Goal: Task Accomplishment & Management: Manage account settings

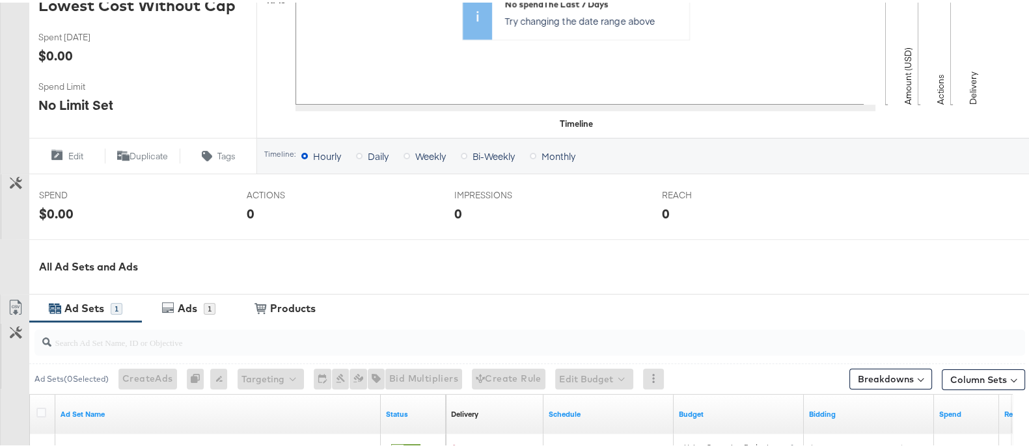
scroll to position [534, 0]
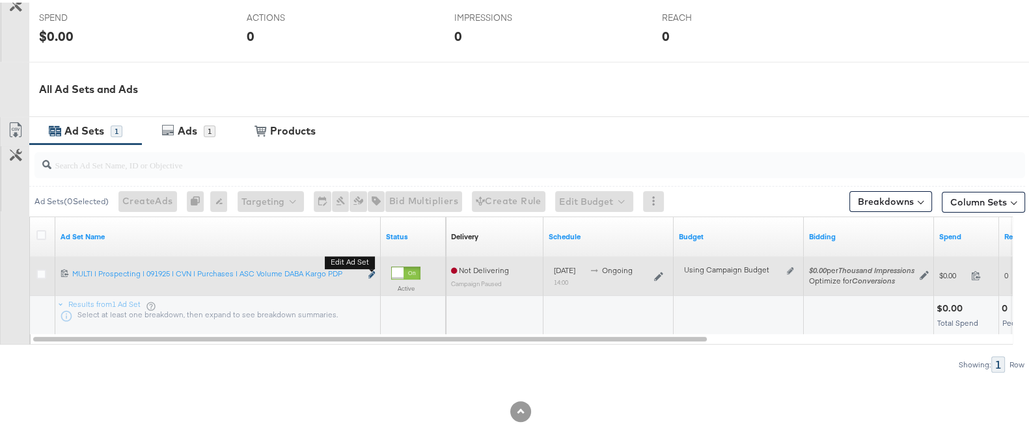
click at [370, 273] on icon "link" at bounding box center [371, 272] width 7 height 7
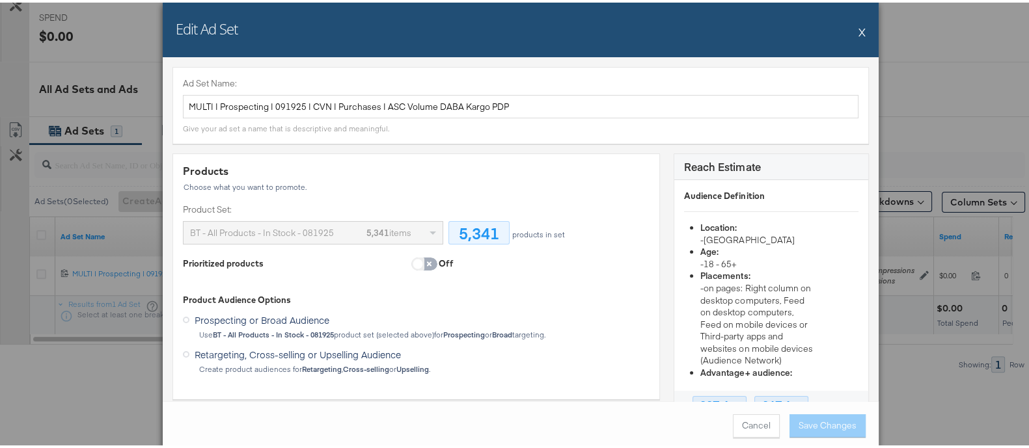
click at [412, 262] on input "checkbox" at bounding box center [417, 264] width 39 height 13
checkbox input "true"
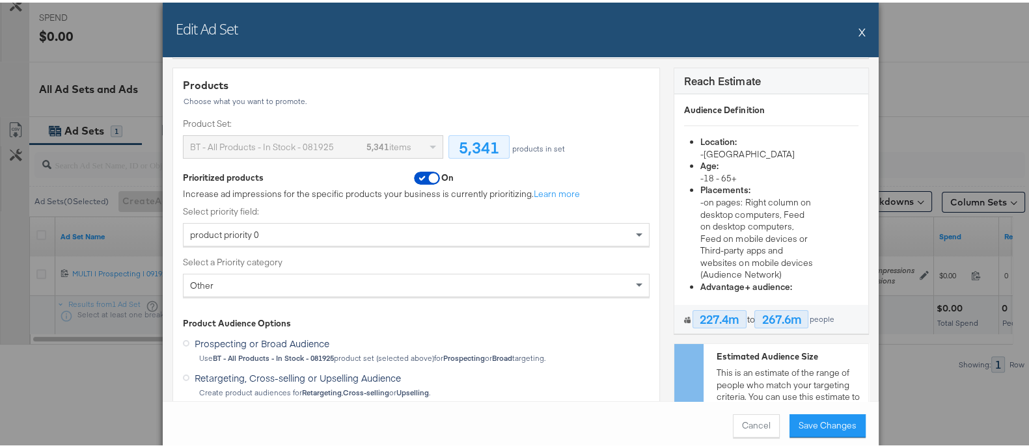
scroll to position [87, 0]
click at [349, 236] on div "product priority 0" at bounding box center [416, 231] width 465 height 22
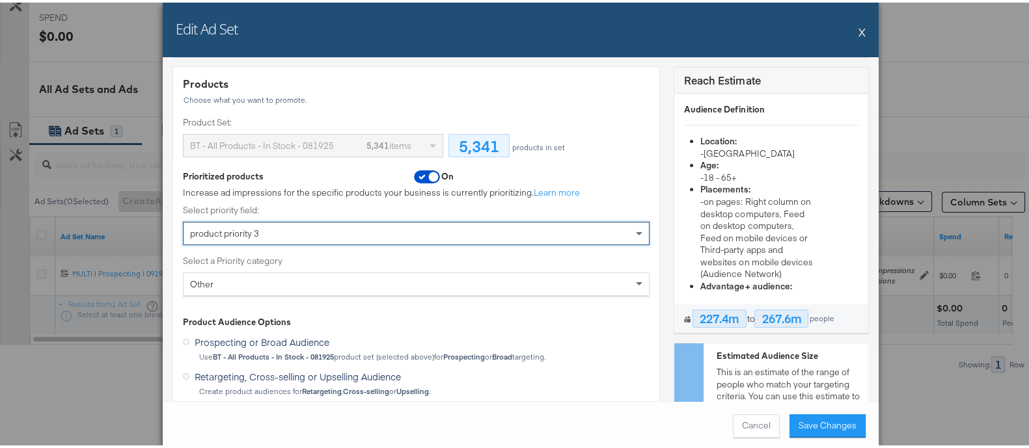
click at [318, 286] on div "Other" at bounding box center [416, 282] width 465 height 22
click at [355, 258] on label "Select a Priority category" at bounding box center [416, 258] width 467 height 12
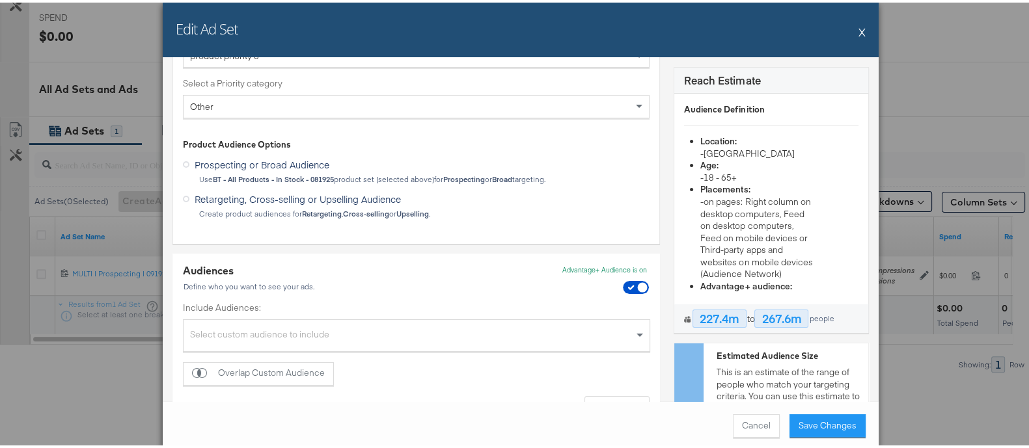
scroll to position [0, 0]
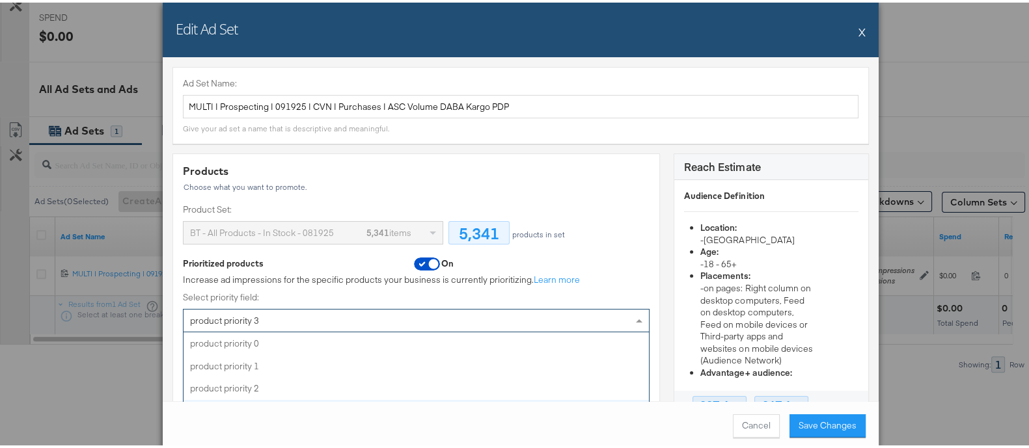
click at [305, 321] on div "product priority 3" at bounding box center [416, 318] width 465 height 22
click at [315, 299] on label "Select priority field:" at bounding box center [416, 295] width 467 height 12
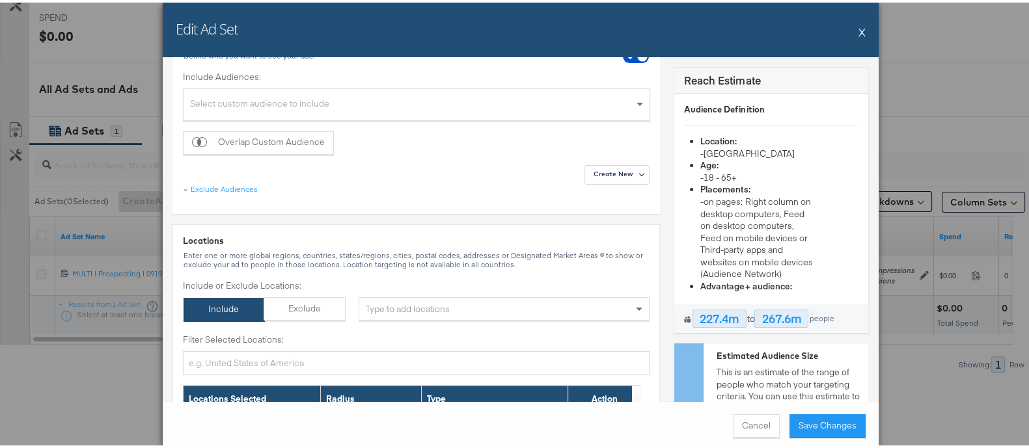
scroll to position [497, 0]
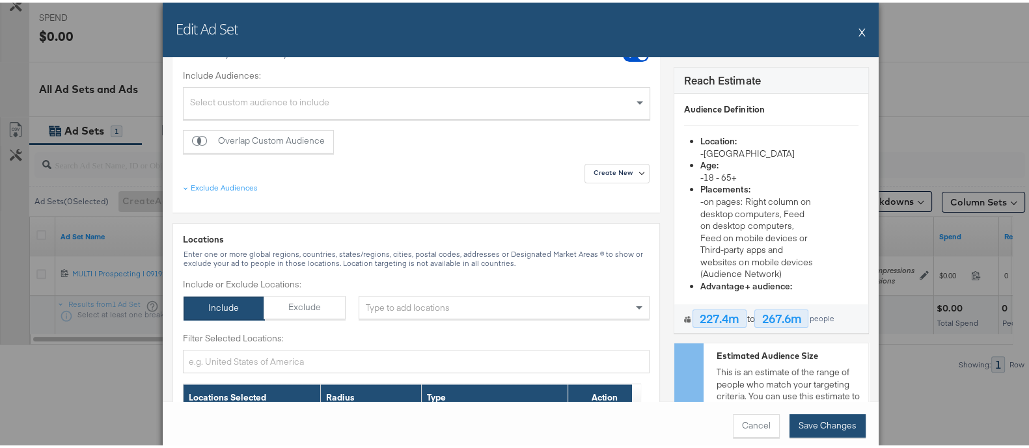
click at [830, 423] on button "Save Changes" at bounding box center [827, 423] width 76 height 23
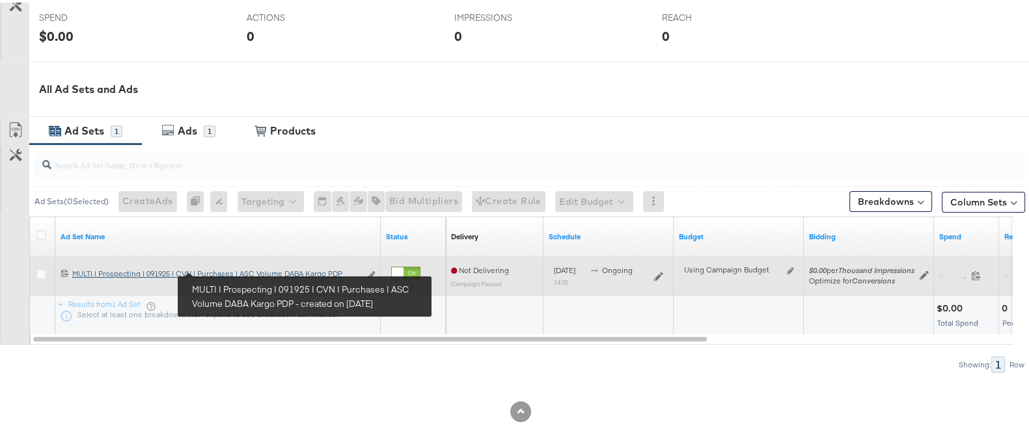
click at [227, 267] on div "MULTI | Prospecting | 091925 | CVN | Purchases | ASC Volume DABA Kargo PDP MULT…" at bounding box center [216, 271] width 288 height 10
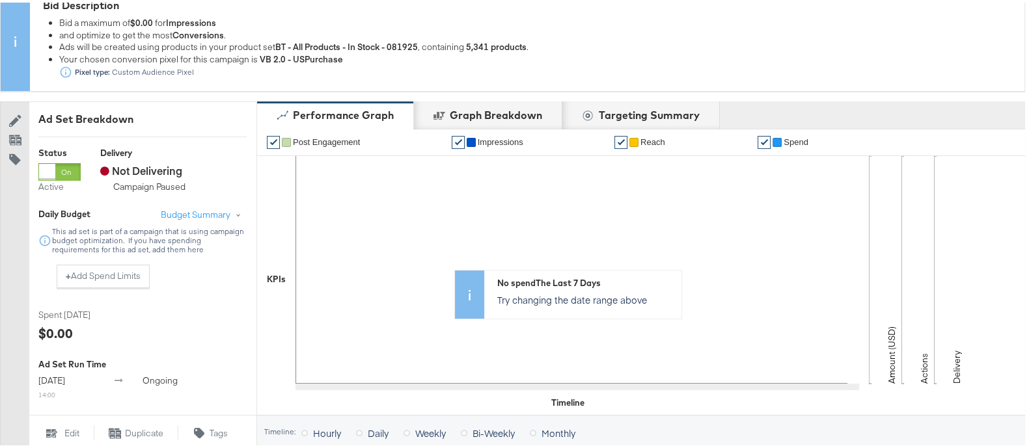
scroll to position [162, 0]
